Goal: Task Accomplishment & Management: Manage account settings

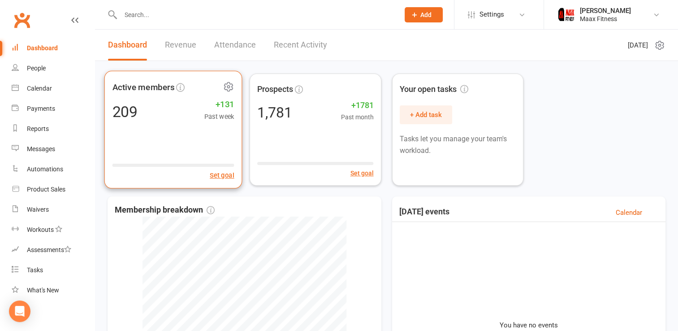
click at [179, 122] on div "Active members 209 +131 Past week Set goal" at bounding box center [173, 130] width 138 height 118
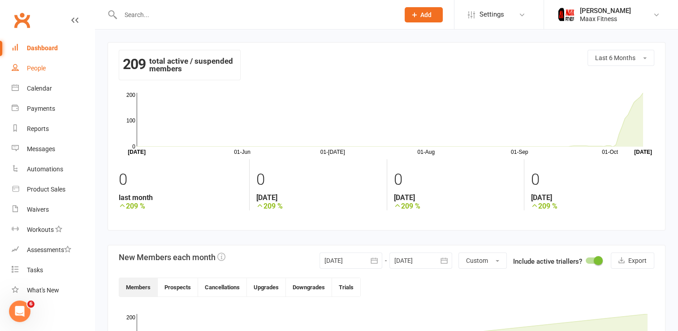
click at [33, 68] on div "People" at bounding box center [36, 68] width 19 height 7
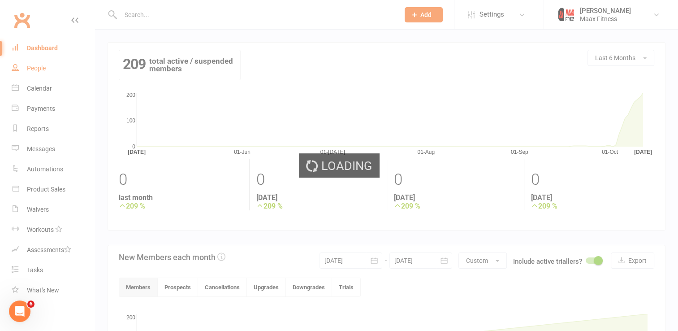
select select "100"
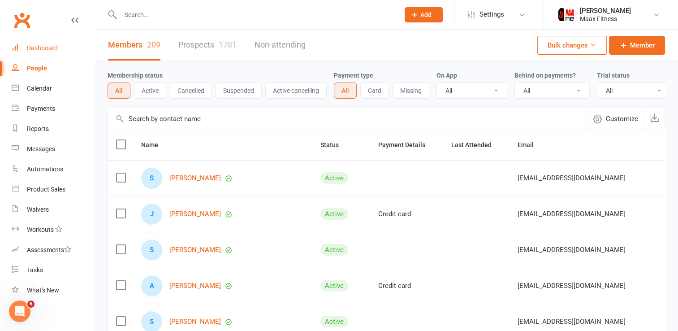
click at [39, 48] on div "Dashboard" at bounding box center [42, 47] width 31 height 7
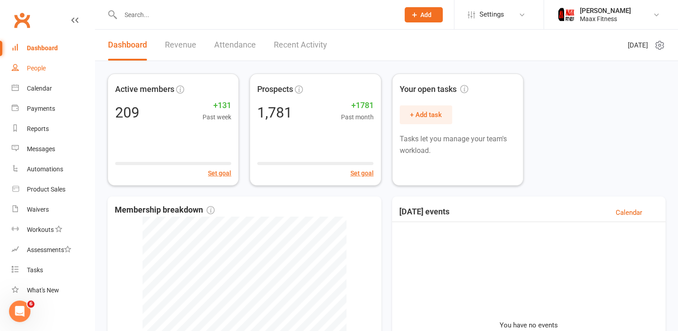
click at [34, 67] on div "People" at bounding box center [36, 68] width 19 height 7
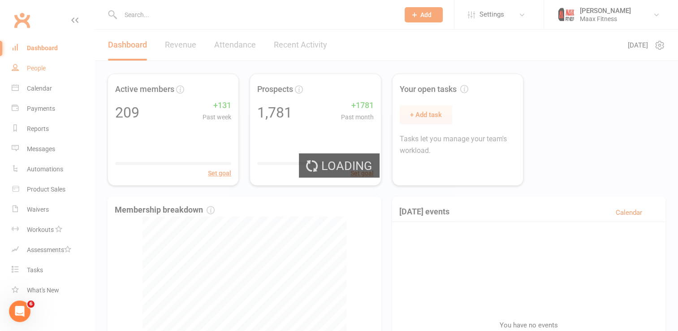
select select "100"
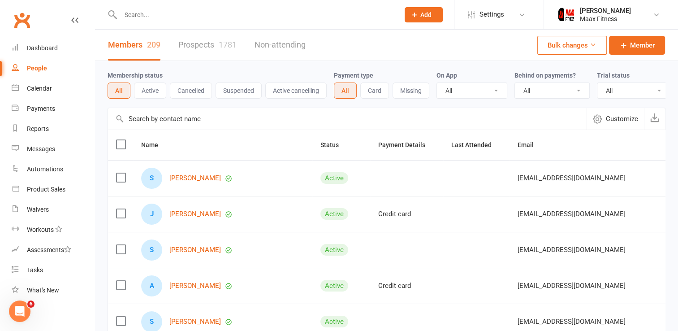
drag, startPoint x: 230, startPoint y: 23, endPoint x: 238, endPoint y: 16, distance: 10.8
click at [238, 16] on div at bounding box center [250, 14] width 285 height 29
click at [238, 16] on input "text" at bounding box center [255, 15] width 275 height 13
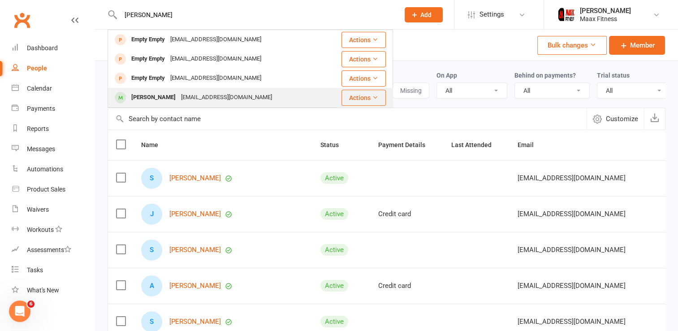
type input "[PERSON_NAME]"
click at [217, 95] on div "[EMAIL_ADDRESS][DOMAIN_NAME]" at bounding box center [226, 97] width 96 height 13
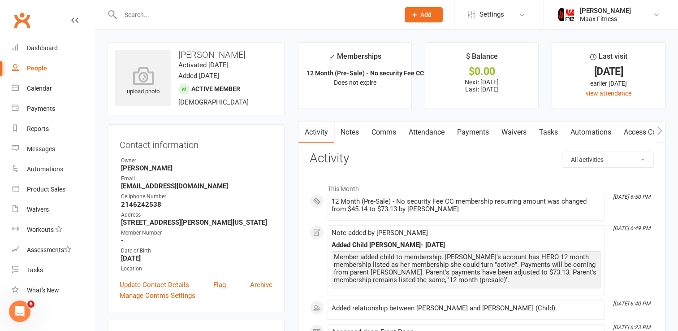
click at [470, 130] on link "Payments" at bounding box center [473, 132] width 44 height 21
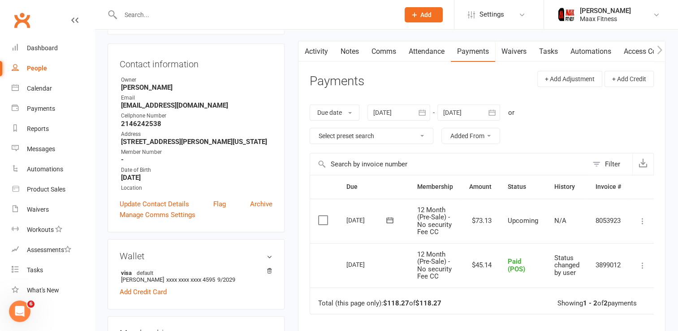
scroll to position [77, 0]
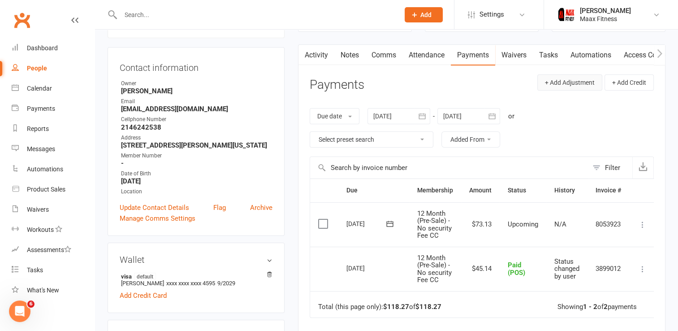
click at [580, 79] on button "+ Add Adjustment" at bounding box center [569, 82] width 65 height 16
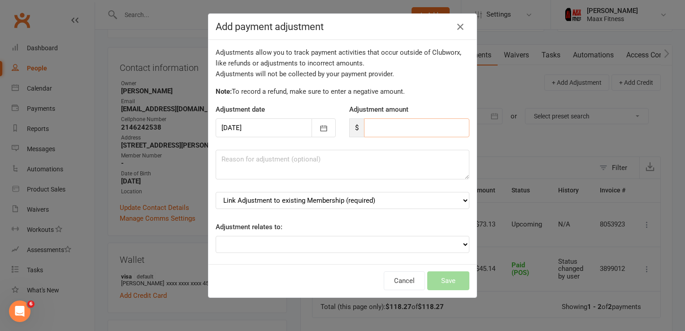
click at [404, 130] on input "number" at bounding box center [416, 127] width 105 height 19
type input "29.99"
click at [343, 206] on select "Link Adjustment to existing Membership (required) 12 Month (Pre-Sale) - No secu…" at bounding box center [343, 200] width 254 height 17
click at [417, 185] on div "Adjustments allow you to track payment activities that occur outside of Clubwor…" at bounding box center [342, 152] width 268 height 224
click at [442, 245] on select "Adjustment for an Autopayment Cash adjustment POS Sale adjustment Other adjustm…" at bounding box center [343, 244] width 254 height 17
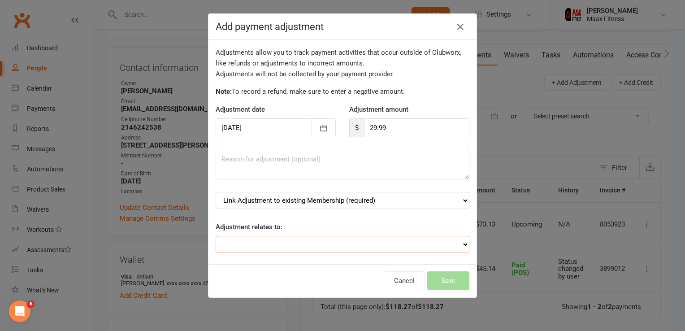
select select "2"
click at [216, 236] on select "Adjustment for an Autopayment Cash adjustment POS Sale adjustment Other adjustm…" at bounding box center [343, 244] width 254 height 17
click at [342, 159] on textarea at bounding box center [343, 165] width 254 height 30
click at [313, 269] on div "Cancel Save" at bounding box center [342, 280] width 268 height 33
click at [385, 204] on select "Link Adjustment to existing Membership (required) 12 Month (Pre-Sale) - No secu…" at bounding box center [343, 200] width 254 height 17
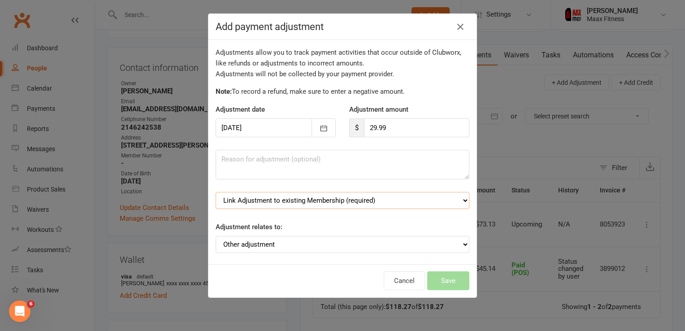
select select "0"
click at [216, 192] on select "Link Adjustment to existing Membership (required) 12 Month (Pre-Sale) - No secu…" at bounding box center [343, 200] width 254 height 17
click at [443, 282] on button "Save" at bounding box center [448, 280] width 42 height 19
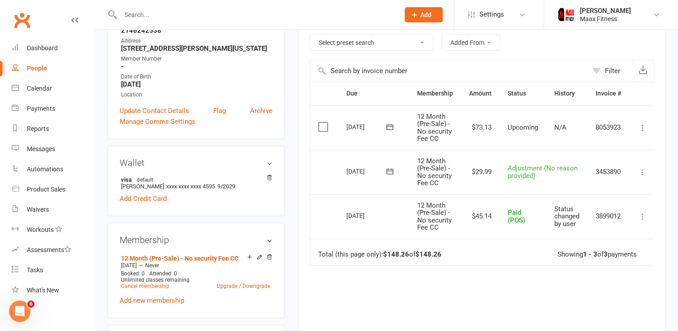
scroll to position [156, 0]
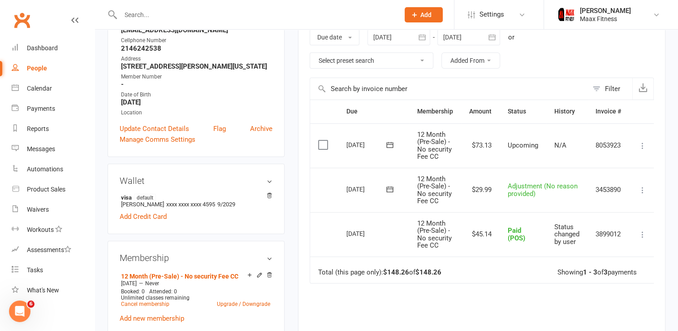
click at [642, 191] on icon at bounding box center [642, 189] width 9 height 9
click at [668, 193] on main "✓ Memberships 12 Month (Pre-Sale) - No security Fee CC Does not expire $ Balanc…" at bounding box center [481, 153] width 381 height 535
click at [644, 191] on icon at bounding box center [642, 189] width 9 height 9
click at [586, 227] on link "Delete" at bounding box center [603, 225] width 89 height 18
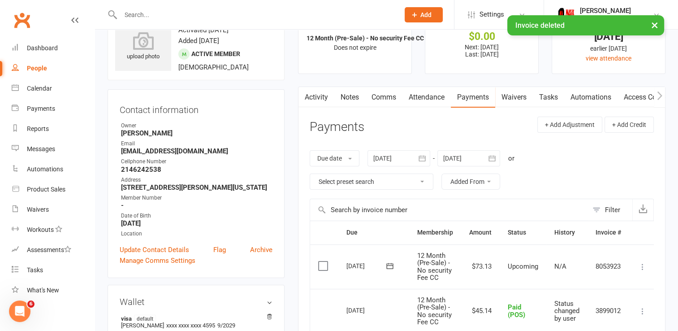
scroll to position [32, 0]
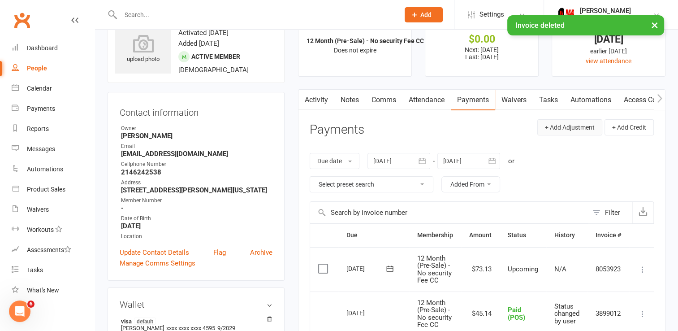
click at [575, 125] on button "+ Add Adjustment" at bounding box center [569, 127] width 65 height 16
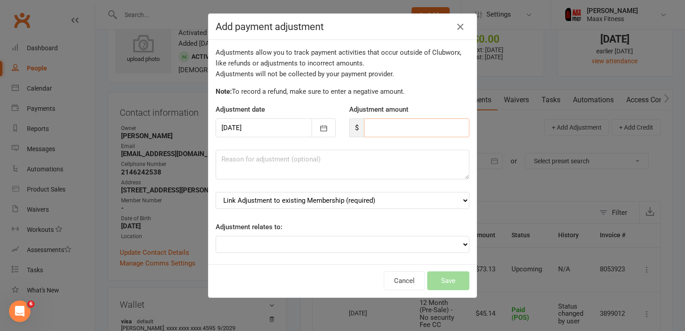
click at [388, 134] on input "number" at bounding box center [416, 127] width 105 height 19
type input "29.99"
click at [371, 167] on textarea at bounding box center [343, 165] width 254 height 30
type textarea "A"
type textarea "Added daughter to membership. Charged difference."
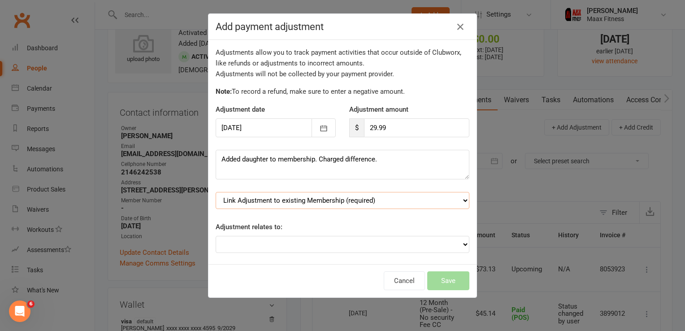
click at [393, 200] on select "Link Adjustment to existing Membership (required) 12 Month (Pre-Sale) - No secu…" at bounding box center [343, 200] width 254 height 17
select select "0"
click at [216, 192] on select "Link Adjustment to existing Membership (required) 12 Month (Pre-Sale) - No secu…" at bounding box center [343, 200] width 254 height 17
click at [384, 245] on select "Adjustment for an Autopayment Cash adjustment POS Sale adjustment Other adjustm…" at bounding box center [343, 244] width 254 height 17
select select "2"
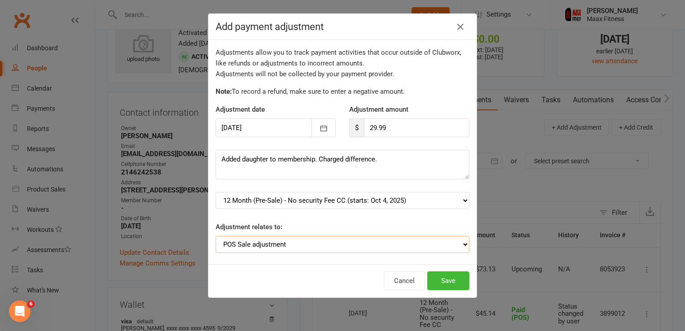
click at [216, 236] on select "Adjustment for an Autopayment Cash adjustment POS Sale adjustment Other adjustm…" at bounding box center [343, 244] width 254 height 17
click at [451, 282] on button "Save" at bounding box center [448, 280] width 42 height 19
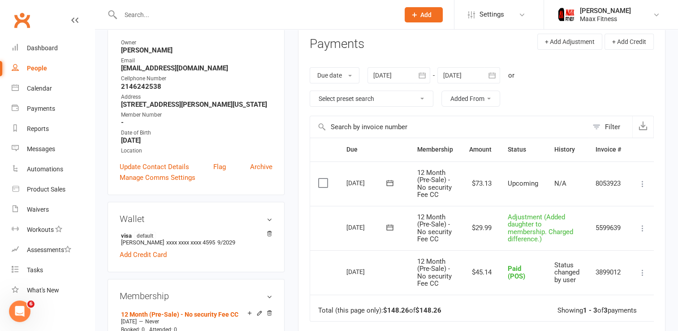
scroll to position [119, 0]
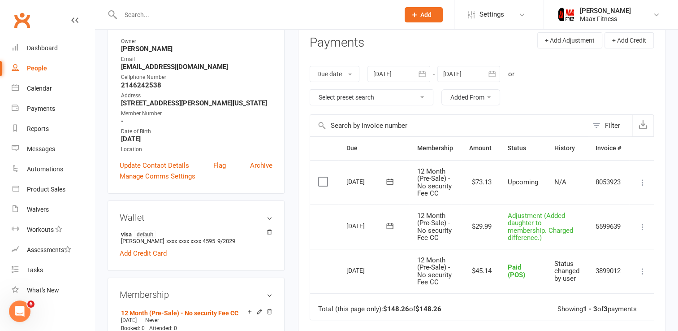
click at [644, 228] on icon at bounding box center [642, 226] width 9 height 9
click at [670, 210] on main "✓ Memberships 12 Month (Pre-Sale) - No security Fee CC Does not expire $ Balanc…" at bounding box center [481, 190] width 381 height 535
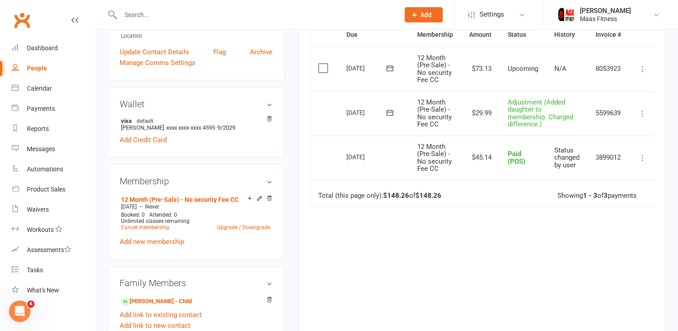
scroll to position [0, 0]
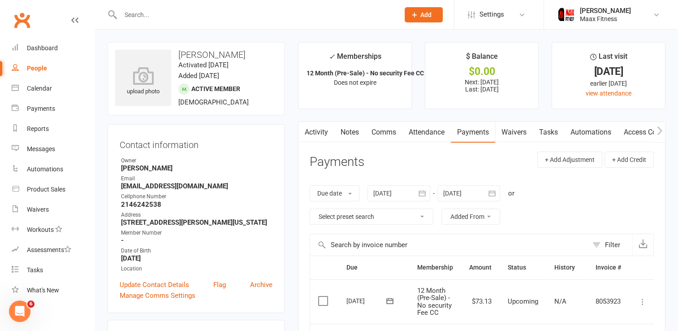
click at [425, 15] on span "Add" at bounding box center [425, 14] width 11 height 7
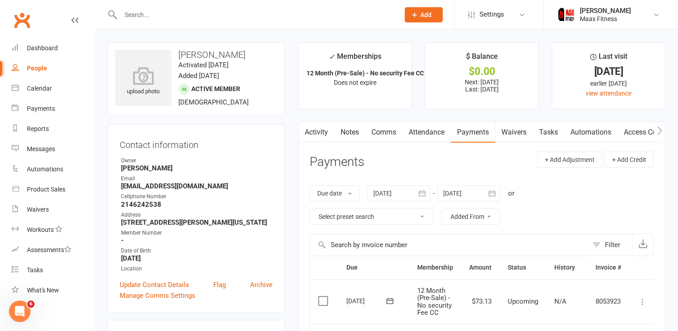
click at [37, 70] on div "People" at bounding box center [37, 68] width 20 height 7
select select "100"
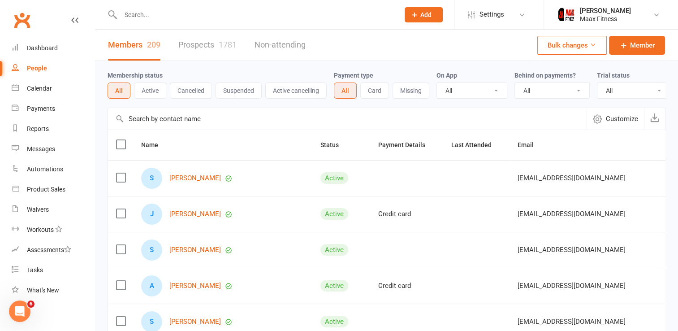
click at [215, 44] on link "Prospects 1781" at bounding box center [207, 45] width 58 height 31
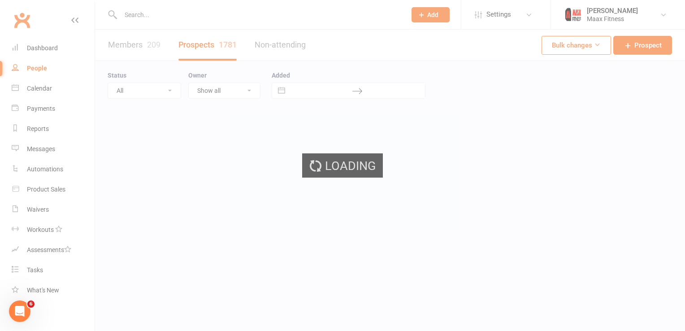
select select "100"
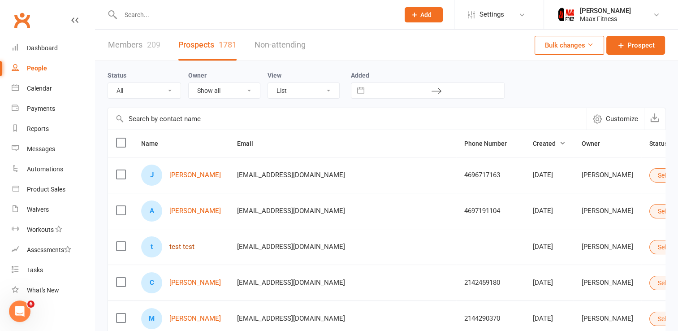
click at [180, 246] on link "test test" at bounding box center [181, 247] width 25 height 8
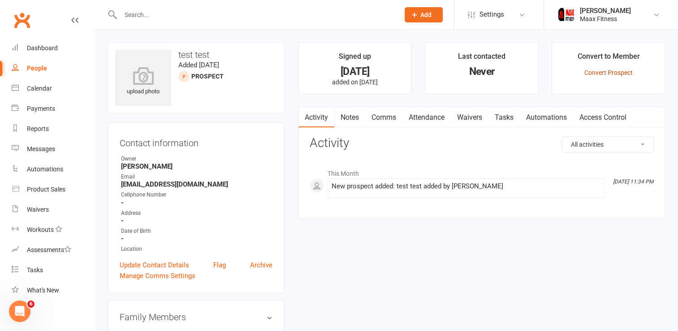
click at [609, 71] on link "Convert Prospect" at bounding box center [608, 72] width 48 height 7
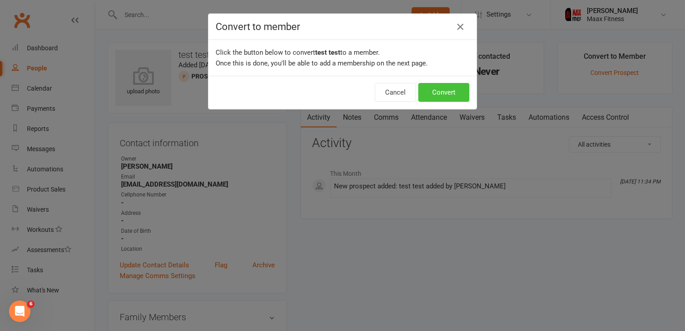
click at [434, 94] on button "Convert" at bounding box center [443, 92] width 51 height 19
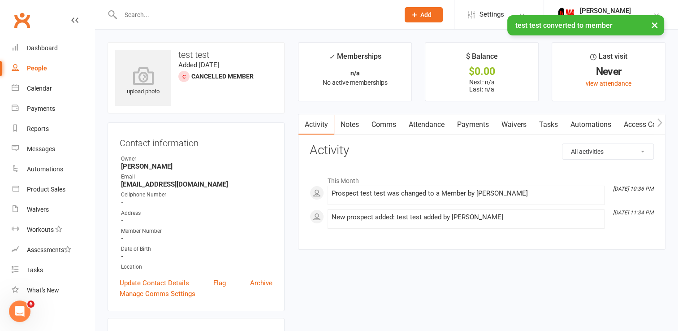
click at [40, 67] on div "People" at bounding box center [37, 68] width 20 height 7
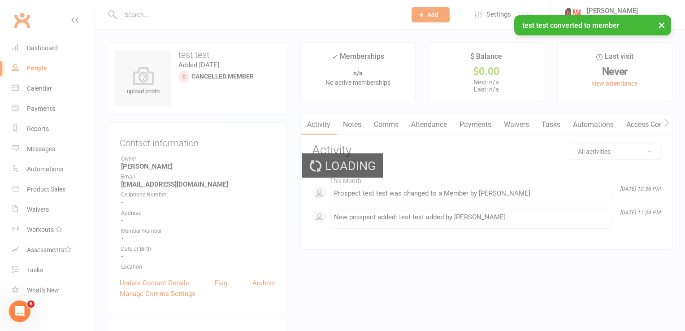
select select "100"
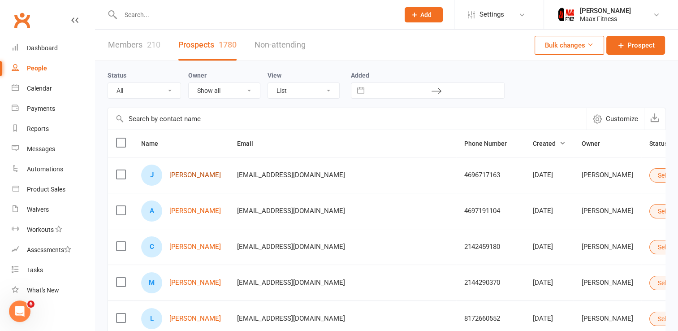
click at [184, 177] on link "[PERSON_NAME]" at bounding box center [195, 175] width 52 height 8
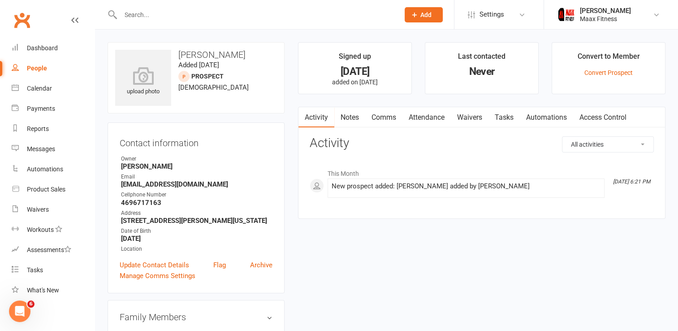
click at [37, 68] on div "People" at bounding box center [37, 68] width 20 height 7
select select "100"
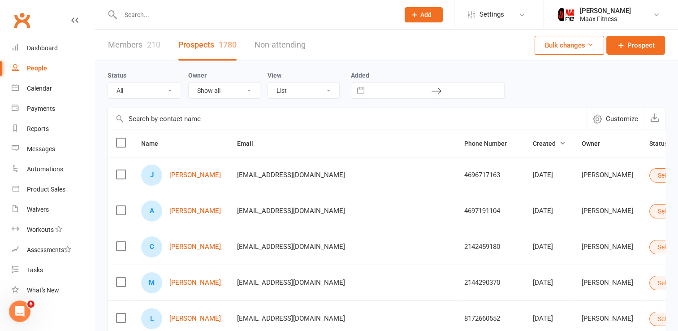
click at [139, 43] on link "Members 210" at bounding box center [134, 45] width 52 height 31
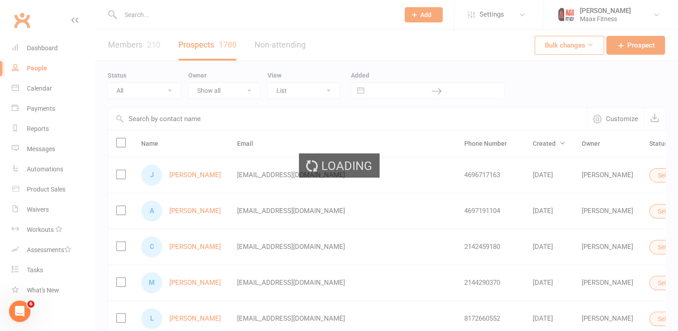
select select "100"
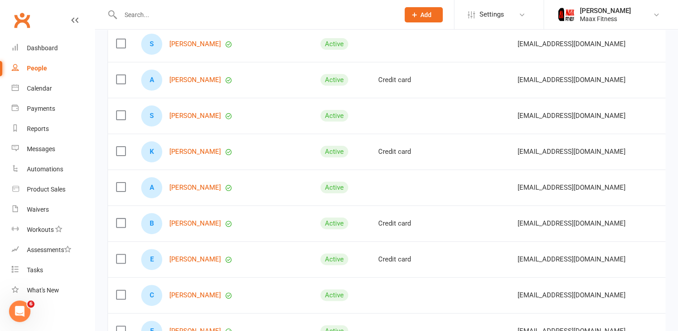
scroll to position [91, 0]
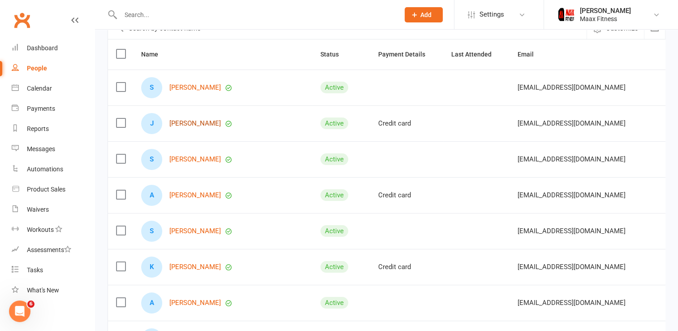
click at [191, 127] on link "[PERSON_NAME]" at bounding box center [195, 124] width 52 height 8
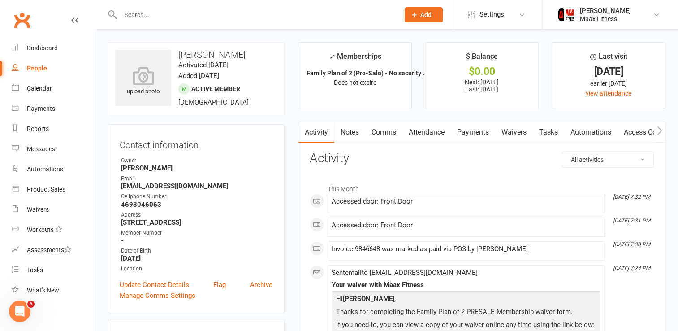
click at [29, 69] on div "People" at bounding box center [37, 68] width 20 height 7
select select "100"
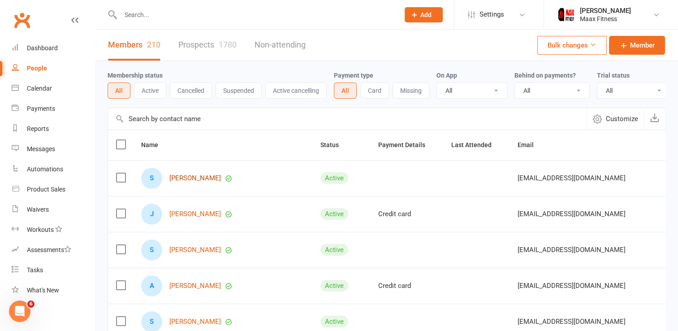
click at [181, 182] on link "[PERSON_NAME]" at bounding box center [195, 178] width 52 height 8
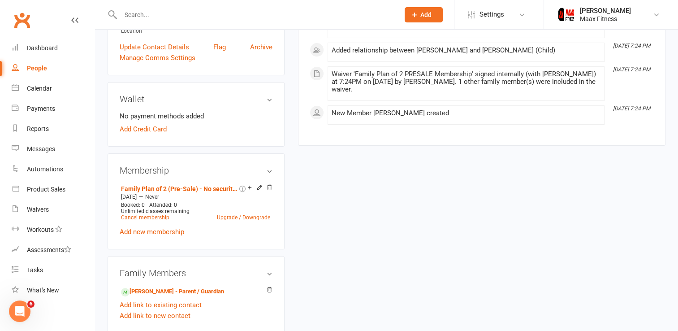
scroll to position [242, 0]
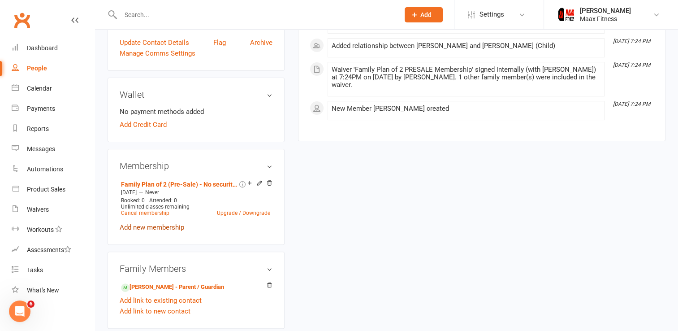
click at [160, 231] on link "Add new membership" at bounding box center [152, 227] width 65 height 8
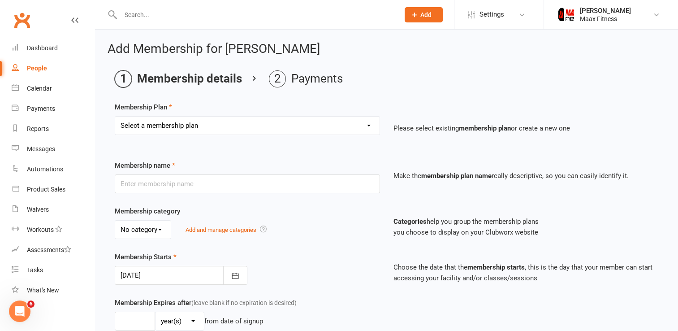
click at [269, 130] on select "Select a membership plan Create new Membership Plan Month-to-Month (Pre-Sale) -…" at bounding box center [247, 125] width 264 height 18
click at [416, 107] on div "Membership Plan Select a membership plan Create new Membership Plan Month-to-Mo…" at bounding box center [386, 125] width 543 height 46
click at [321, 120] on select "Select a membership plan Create new Membership Plan Month-to-Month (Pre-Sale) -…" at bounding box center [247, 125] width 264 height 18
select select "9"
click at [115, 116] on select "Select a membership plan Create new Membership Plan Month-to-Month (Pre-Sale) -…" at bounding box center [247, 125] width 264 height 18
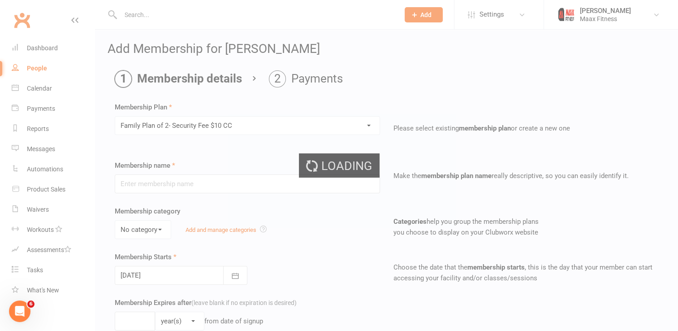
type input "Family Plan of 2- Security Fee $10 CC"
type input "0"
select select "2"
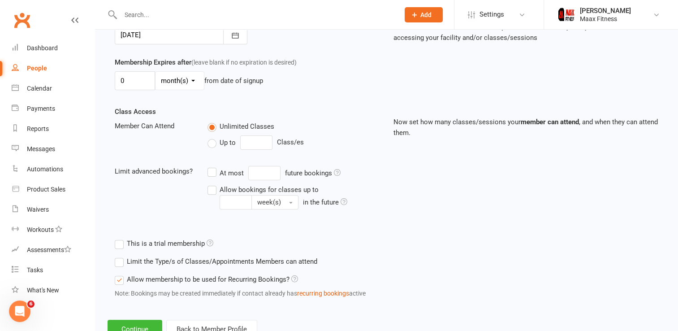
scroll to position [272, 0]
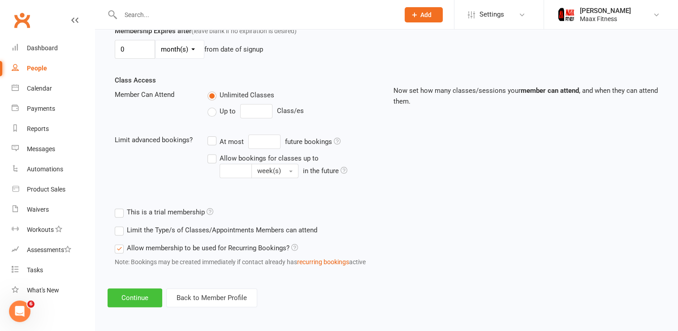
click at [129, 295] on button "Continue" at bounding box center [135, 297] width 55 height 19
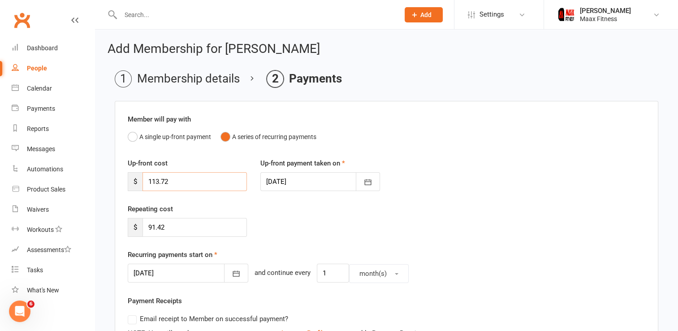
click at [208, 175] on input "113.72" at bounding box center [194, 181] width 104 height 19
click at [31, 67] on div "People" at bounding box center [37, 68] width 20 height 7
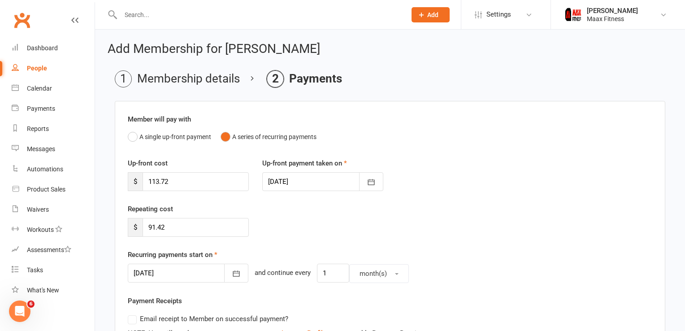
select select "100"
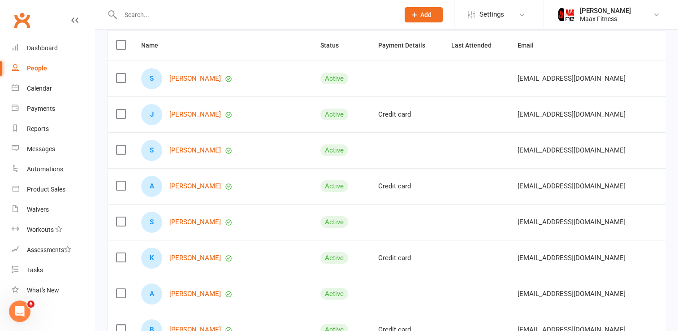
scroll to position [86, 0]
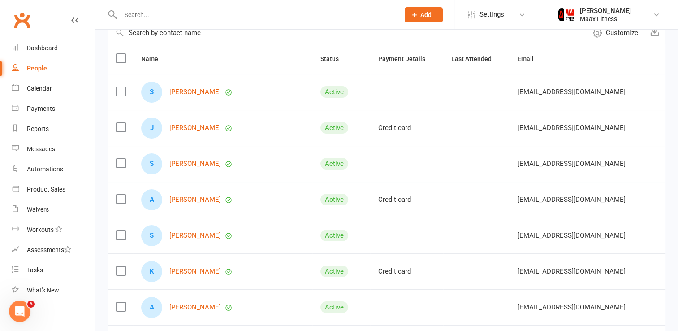
click at [38, 67] on div "People" at bounding box center [37, 68] width 20 height 7
click at [202, 37] on input "text" at bounding box center [347, 33] width 479 height 22
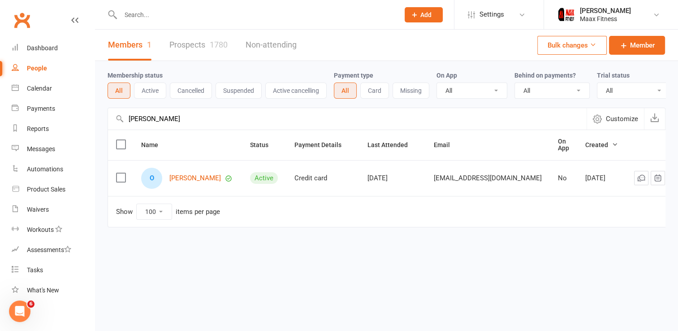
scroll to position [0, 0]
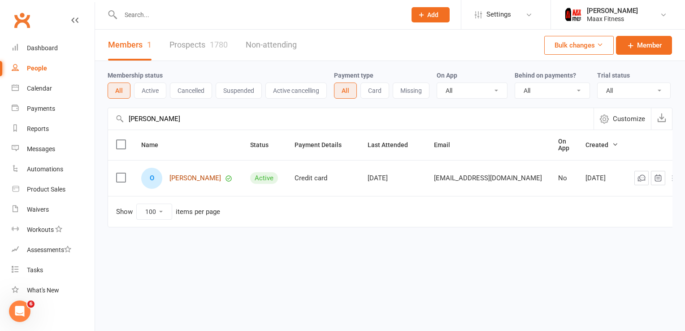
type input "[PERSON_NAME]"
click at [195, 182] on link "[PERSON_NAME]" at bounding box center [195, 178] width 52 height 8
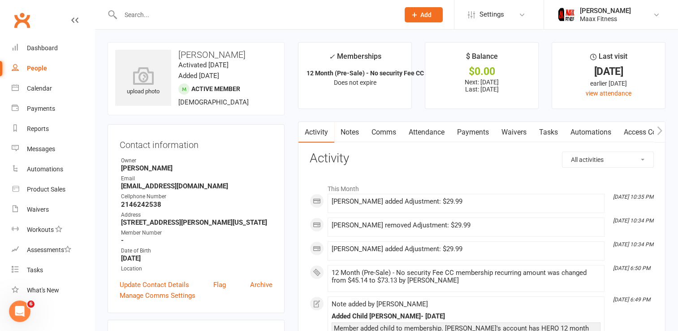
click at [468, 129] on link "Payments" at bounding box center [473, 132] width 44 height 21
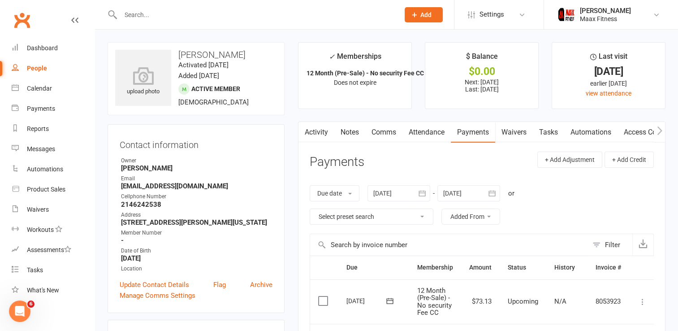
click at [318, 127] on link "Activity" at bounding box center [316, 132] width 36 height 21
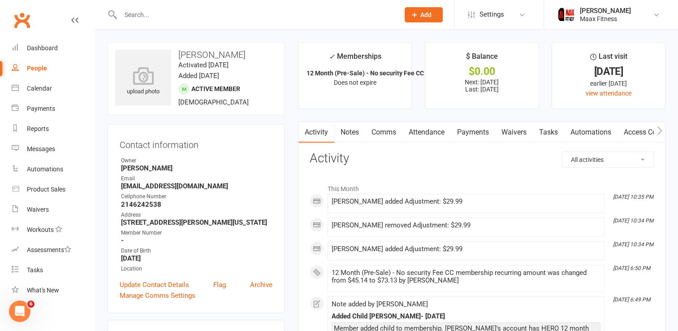
click at [471, 135] on link "Payments" at bounding box center [473, 132] width 44 height 21
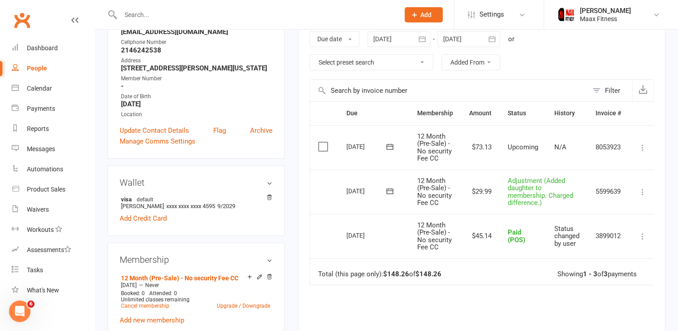
scroll to position [153, 0]
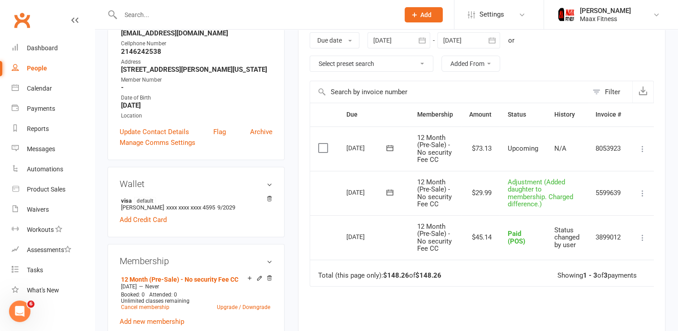
click at [488, 42] on icon "button" at bounding box center [491, 40] width 9 height 9
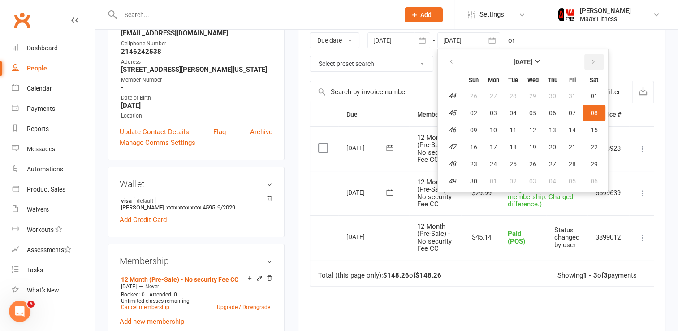
click at [594, 65] on button "button" at bounding box center [593, 62] width 19 height 16
click at [532, 62] on strong "[DATE]" at bounding box center [522, 61] width 19 height 7
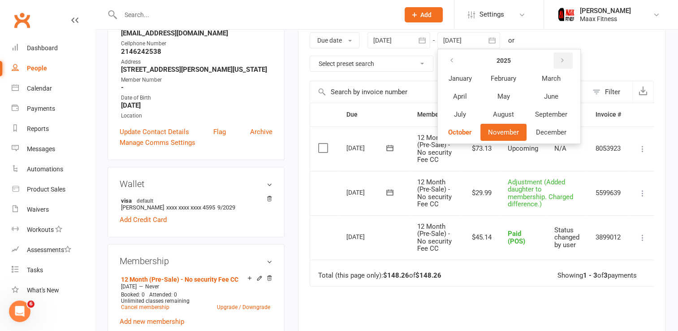
click at [565, 58] on icon "button" at bounding box center [562, 60] width 6 height 7
click at [513, 129] on span "November" at bounding box center [503, 132] width 31 height 8
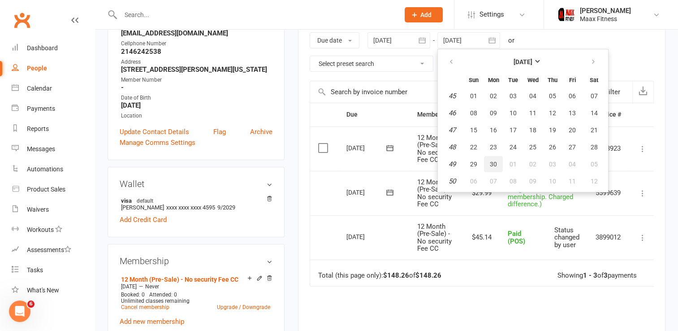
click at [496, 164] on span "30" at bounding box center [493, 163] width 7 height 7
type input "[DATE]"
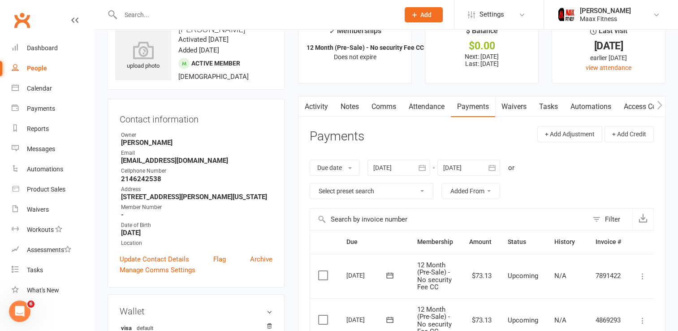
scroll to position [0, 0]
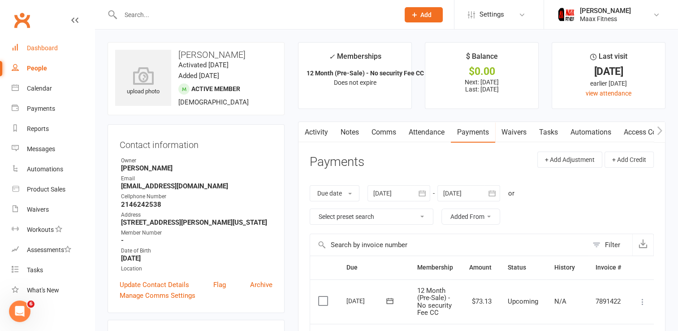
click at [34, 46] on div "Dashboard" at bounding box center [42, 47] width 31 height 7
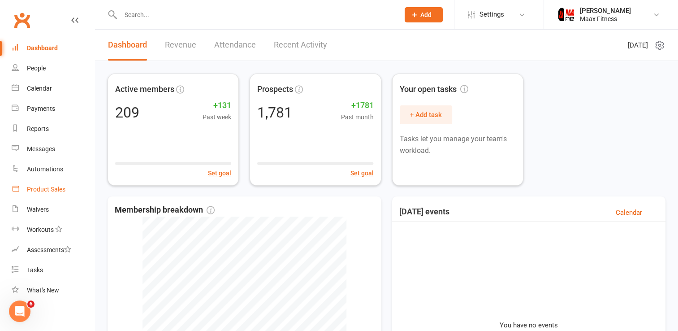
click at [33, 184] on link "Product Sales" at bounding box center [53, 189] width 83 height 20
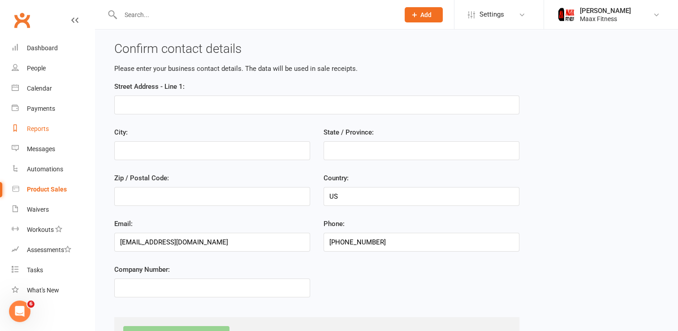
click at [39, 130] on div "Reports" at bounding box center [38, 128] width 22 height 7
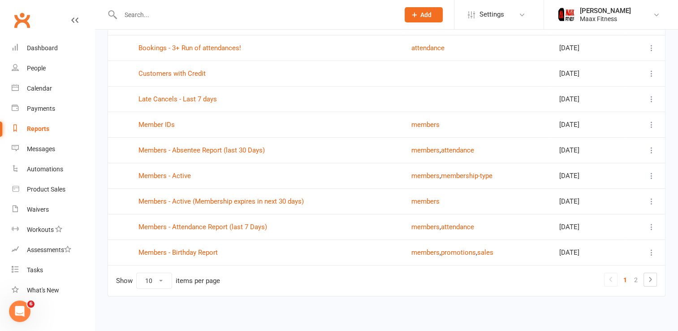
scroll to position [114, 0]
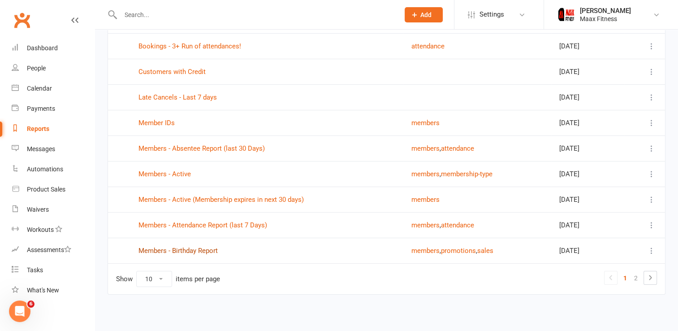
click at [177, 252] on link "Members - Birthday Report" at bounding box center [177, 250] width 79 height 8
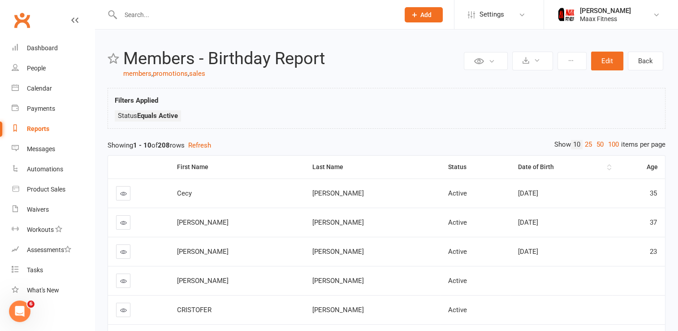
click at [522, 168] on div "Date of Birth" at bounding box center [561, 167] width 87 height 7
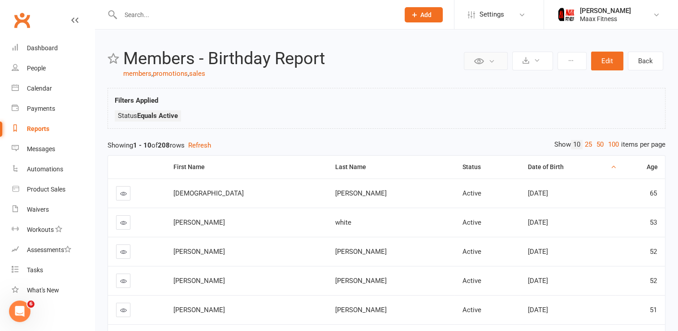
click at [492, 66] on button at bounding box center [486, 61] width 44 height 18
click at [540, 60] on icon at bounding box center [537, 60] width 7 height 7
click at [571, 65] on button at bounding box center [571, 61] width 29 height 18
click at [593, 83] on div "Private Report Only visible by me Public Report Visible to everyone Export to C…" at bounding box center [386, 279] width 583 height 498
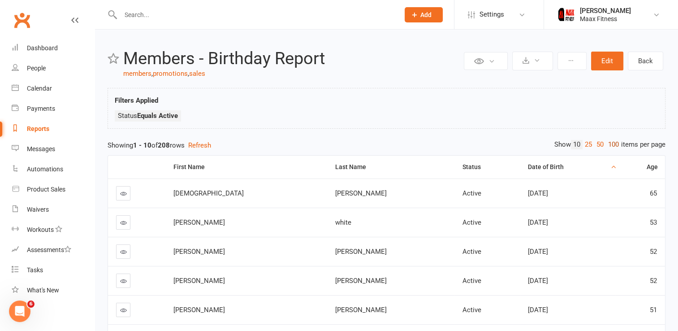
click at [613, 142] on link "100" at bounding box center [613, 144] width 15 height 9
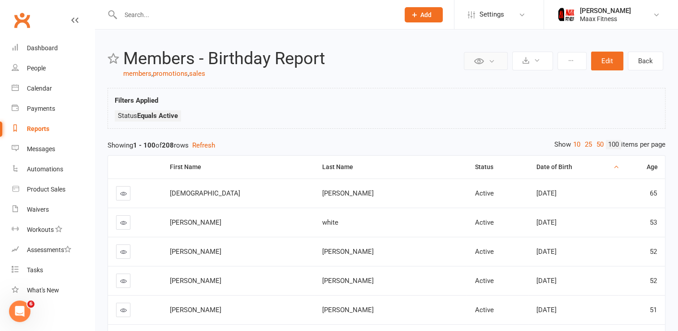
click at [500, 63] on button at bounding box center [486, 61] width 44 height 18
click at [538, 62] on icon at bounding box center [537, 60] width 7 height 7
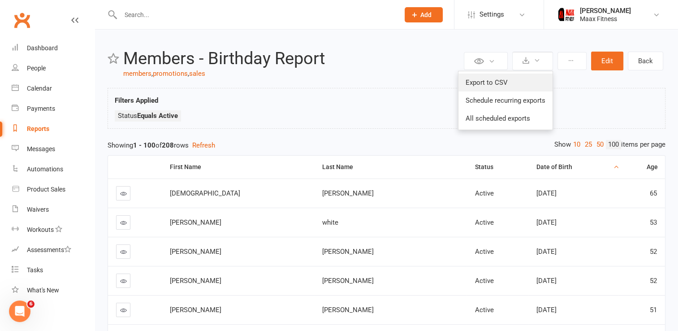
click at [496, 83] on link "Export to CSV" at bounding box center [505, 82] width 94 height 18
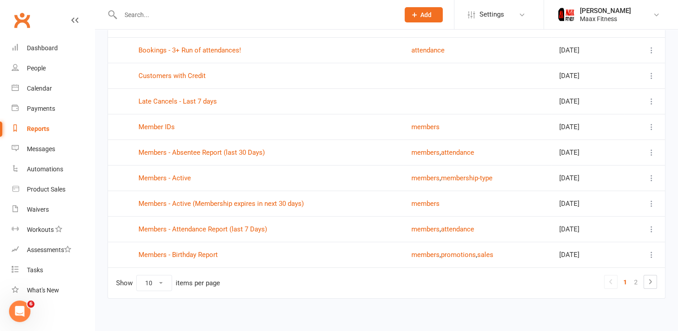
scroll to position [114, 0]
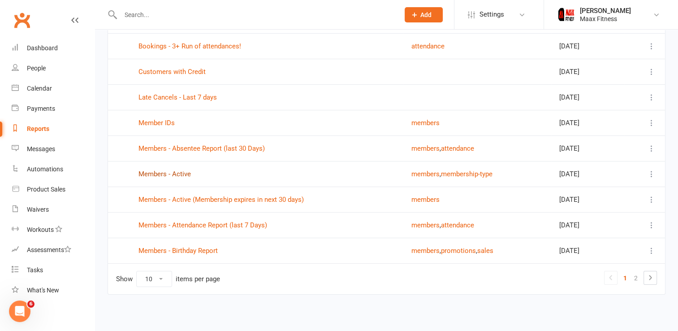
click at [176, 175] on link "Members - Active" at bounding box center [164, 174] width 52 height 8
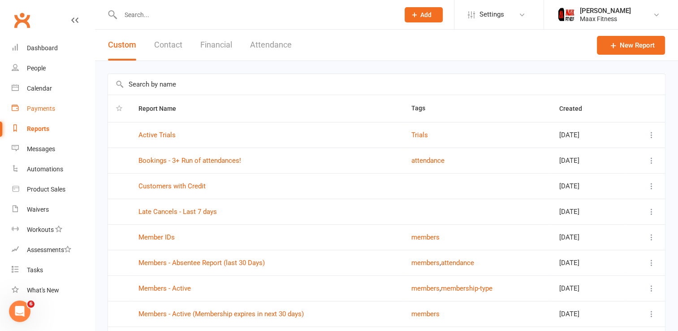
click at [38, 107] on div "Payments" at bounding box center [41, 108] width 28 height 7
